Goal: Subscribe to service/newsletter

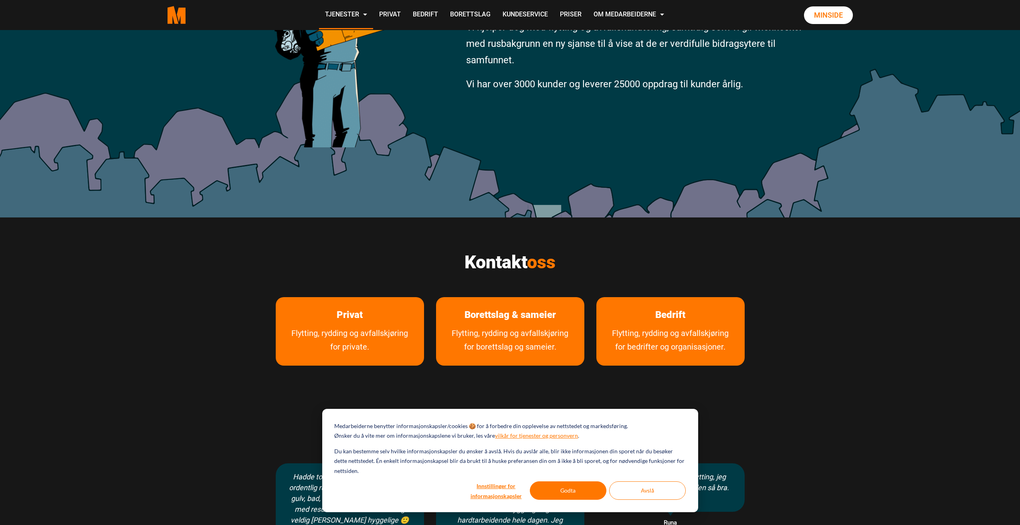
scroll to position [200, 0]
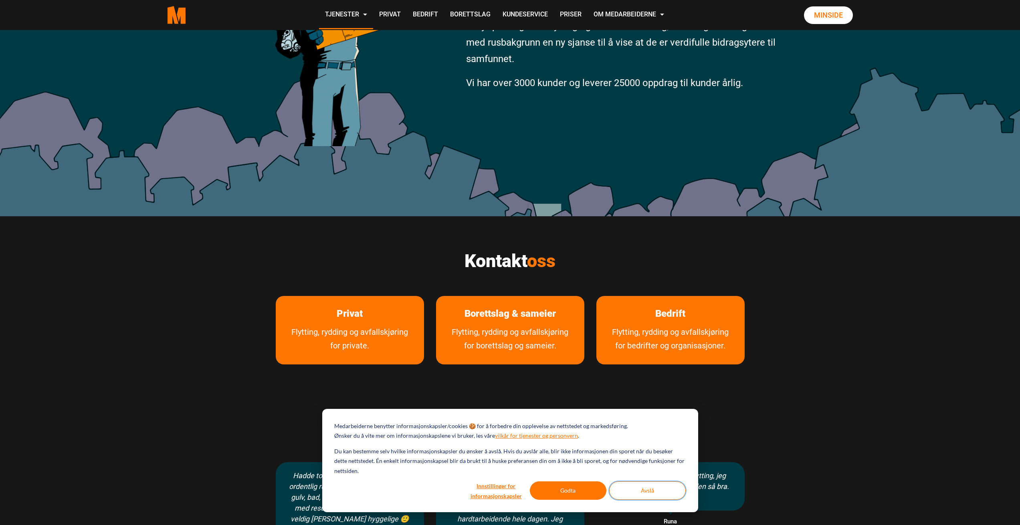
click at [631, 491] on button "Avslå" at bounding box center [647, 491] width 77 height 18
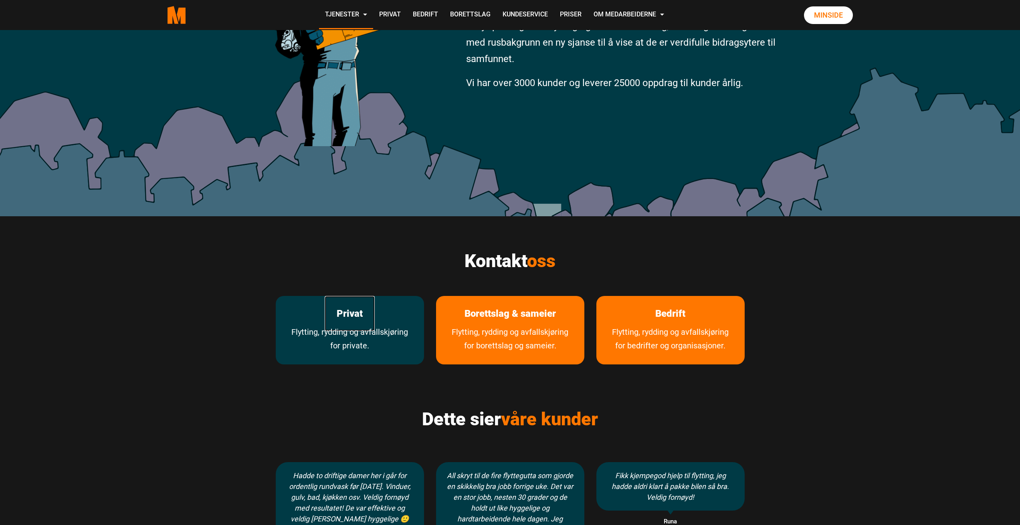
click at [348, 324] on link "Privat" at bounding box center [350, 314] width 50 height 36
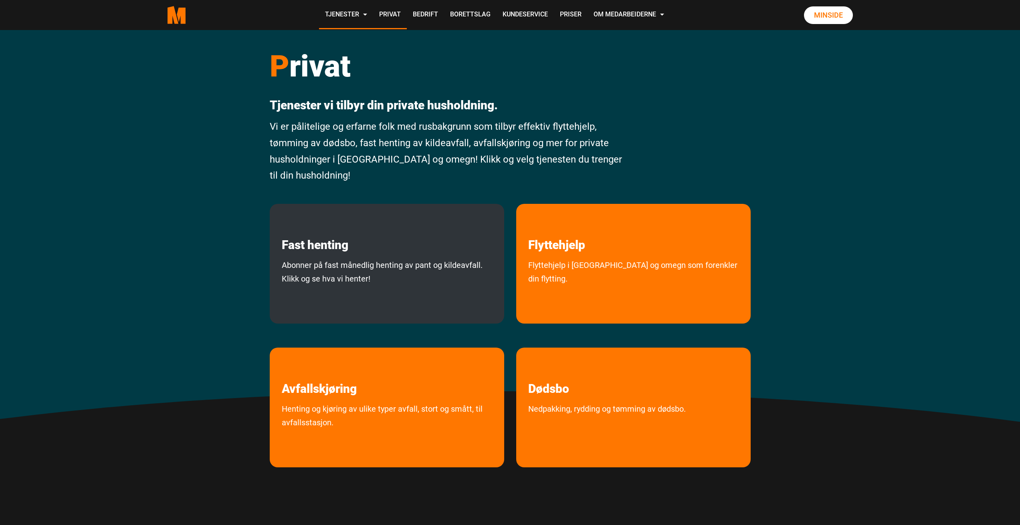
click at [373, 242] on p "Fast henting" at bounding box center [387, 228] width 234 height 48
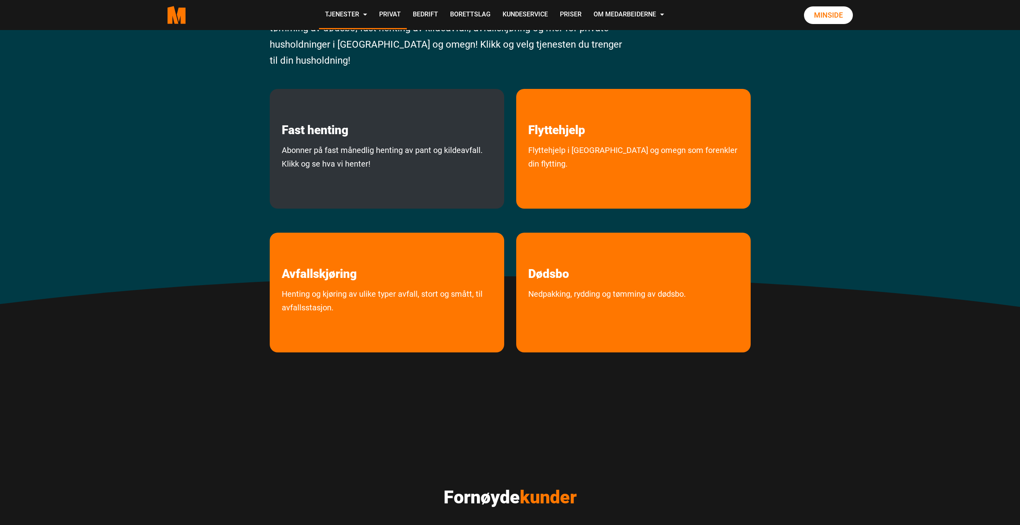
scroll to position [80, 0]
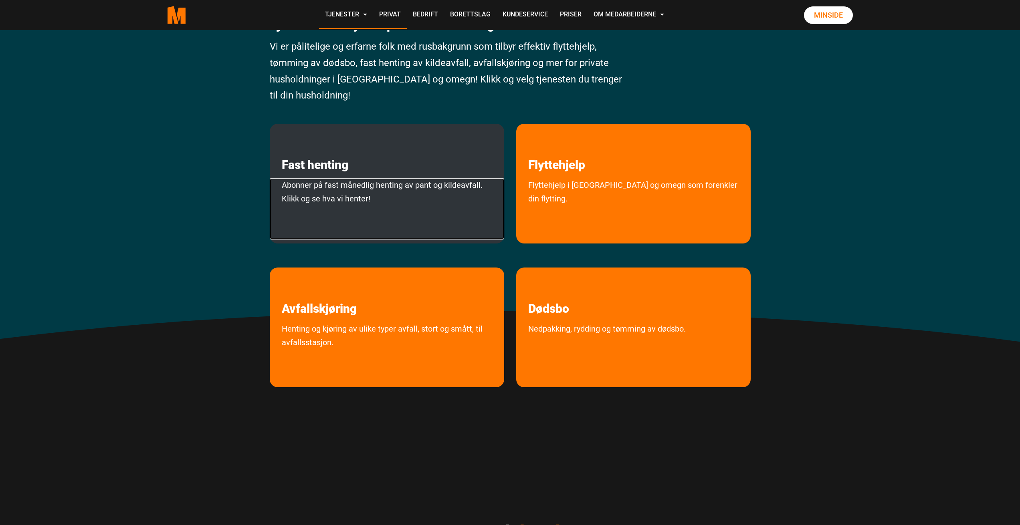
click at [330, 188] on link "Abonner på fast månedlig henting av pant og kildeavfall. Klikk og se hva vi hen…" at bounding box center [387, 208] width 234 height 61
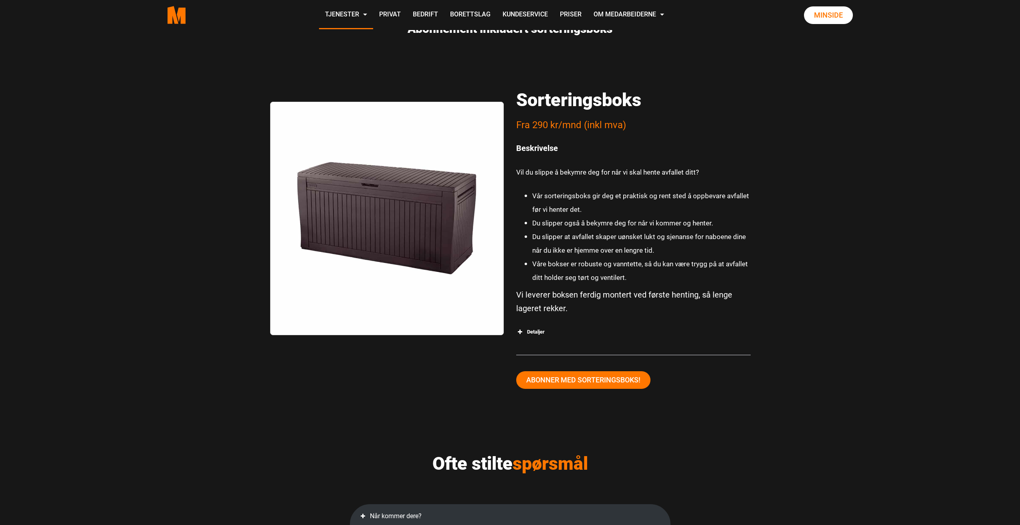
scroll to position [1323, 0]
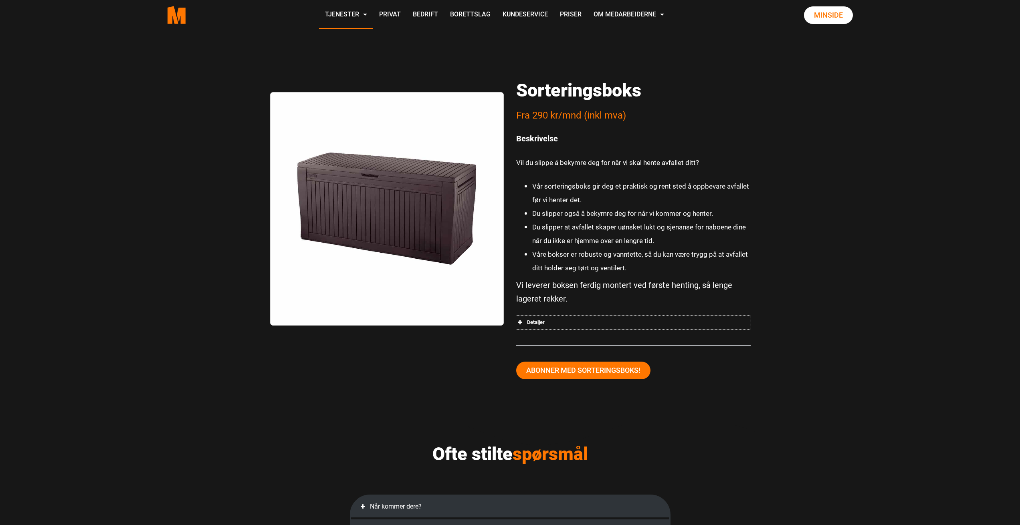
click at [522, 323] on span at bounding box center [520, 323] width 8 height 8
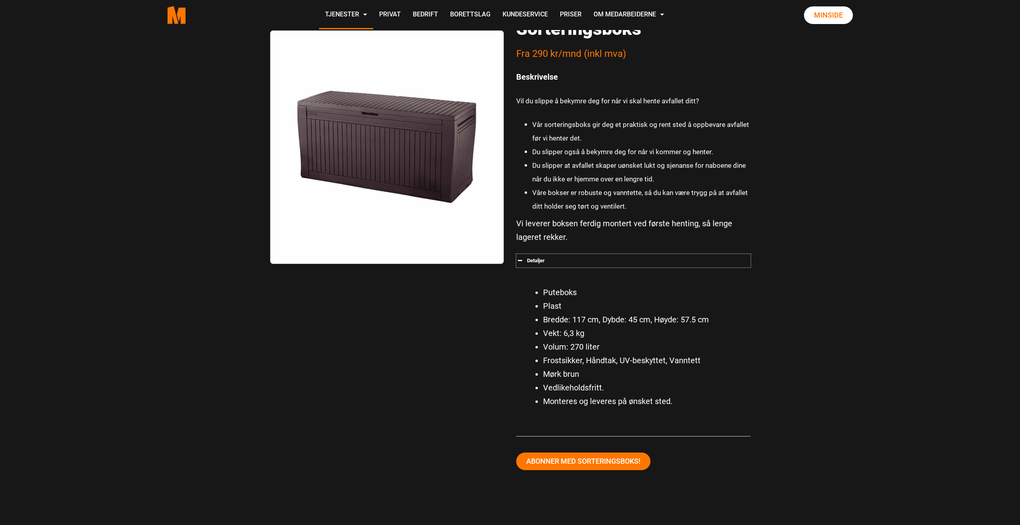
scroll to position [1363, 0]
